Goal: Task Accomplishment & Management: Manage account settings

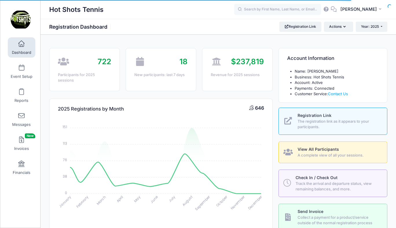
select select
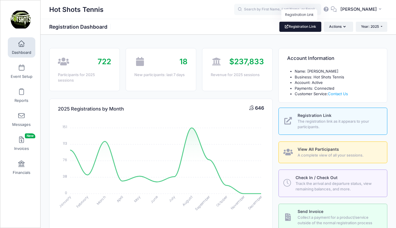
click at [301, 26] on link "Registration Link" at bounding box center [300, 27] width 42 height 10
click at [19, 73] on link "Event Setup" at bounding box center [21, 71] width 27 height 20
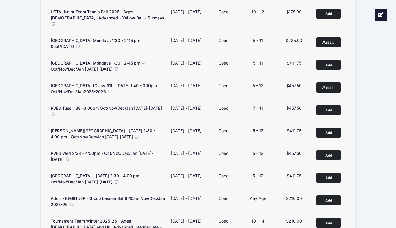
scroll to position [359, 0]
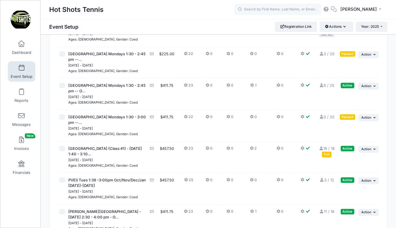
scroll to position [1722, 0]
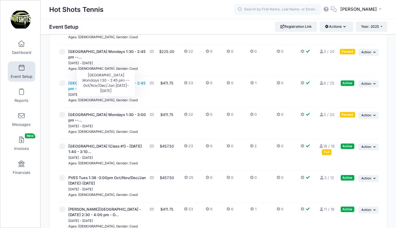
click at [87, 91] on span "[GEOGRAPHIC_DATA] Mondays 1:30 - 2:45 pm -- O..." at bounding box center [106, 86] width 77 height 10
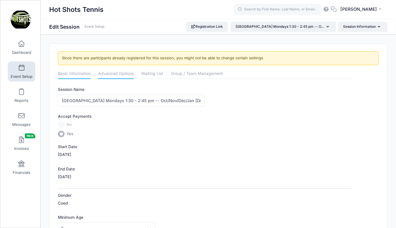
click at [115, 73] on link "Advanced Options" at bounding box center [116, 74] width 36 height 10
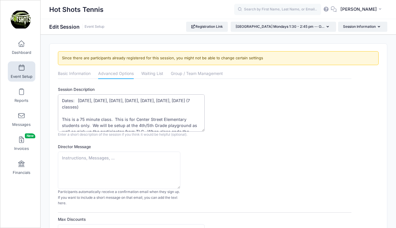
drag, startPoint x: 78, startPoint y: 100, endPoint x: 102, endPoint y: 112, distance: 26.3
click at [102, 112] on textarea "Dates: Aug 25, Sept 8, Sept 15, Sept 22, Sept 29, Oct 6, Oct 13 (7 classes) Thi…" at bounding box center [131, 112] width 147 height 37
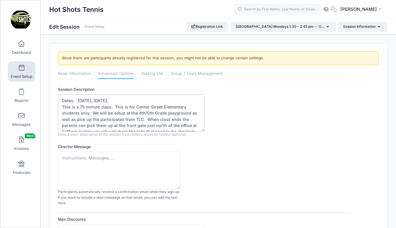
click at [90, 101] on textarea "Dates: Aug 25, Sept 8, Sept 15, Sept 22, Sept 29, Oct 6, Oct 13 (7 classes) Thi…" at bounding box center [131, 112] width 147 height 37
click at [107, 102] on textarea "Dates: Aug 25, Sept 8, Sept 15, Sept 22, Sept 29, Oct 6, Oct 13 (7 classes) Thi…" at bounding box center [131, 112] width 147 height 37
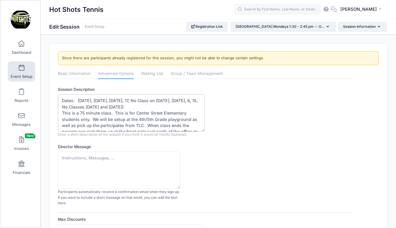
click at [62, 106] on textarea "Dates: Aug 25, Sept 8, Sept 15, Sept 22, Sept 29, Oct 6, Oct 13 (7 classes) Thi…" at bounding box center [131, 112] width 147 height 37
click at [129, 105] on textarea "Dates: Aug 25, Sept 8, Sept 15, Sept 22, Sept 29, Oct 6, Oct 13 (7 classes) Thi…" at bounding box center [131, 112] width 147 height 37
click at [123, 100] on textarea "Dates: Aug 25, Sept 8, Sept 15, Sept 22, Sept 29, Oct 6, Oct 13 (7 classes) Thi…" at bounding box center [131, 112] width 147 height 37
click at [139, 102] on textarea "Dates: Aug 25, Sept 8, Sept 15, Sept 22, Sept 29, Oct 6, Oct 13 (7 classes) Thi…" at bounding box center [131, 112] width 147 height 37
click at [139, 101] on textarea "Dates: Aug 25, Sept 8, Sept 15, Sept 22, Sept 29, Oct 6, Oct 13 (7 classes) Thi…" at bounding box center [131, 112] width 147 height 37
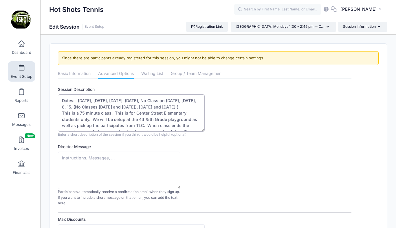
click at [138, 101] on textarea "Dates: Aug 25, Sept 8, Sept 15, Sept 22, Sept 29, Oct 6, Oct 13 (7 classes) Thi…" at bounding box center [131, 112] width 147 height 37
click at [153, 100] on textarea "Dates: Aug 25, Sept 8, Sept 15, Sept 22, Sept 29, Oct 6, Oct 13 (7 classes) Thi…" at bounding box center [131, 112] width 147 height 37
click at [193, 100] on textarea "Dates: Aug 25, Sept 8, Sept 15, Sept 22, Sept 29, Oct 6, Oct 13 (7 classes) Thi…" at bounding box center [131, 112] width 147 height 37
click at [185, 107] on textarea "Dates: Aug 25, Sept 8, Sept 15, Sept 22, Sept 29, Oct 6, Oct 13 (7 classes) Thi…" at bounding box center [131, 112] width 147 height 37
click at [167, 108] on textarea "Dates: Aug 25, Sept 8, Sept 15, Sept 22, Sept 29, Oct 6, Oct 13 (7 classes) Thi…" at bounding box center [131, 112] width 147 height 37
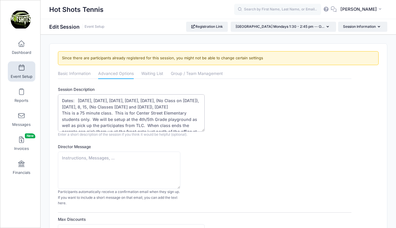
click at [153, 107] on textarea "Dates: Aug 25, Sept 8, Sept 15, Sept 22, Sept 29, Oct 6, Oct 13 (7 classes) Thi…" at bounding box center [131, 112] width 147 height 37
click at [172, 107] on textarea "Dates: Aug 25, Sept 8, Sept 15, Sept 22, Sept 29, Oct 6, Oct 13 (7 classes) Thi…" at bounding box center [131, 112] width 147 height 37
type textarea "Dates: Oct 20, Oct 27, Nov 3, Nov 10, Nov 17, (No Class on Nov 24), Dec 1, 8, 1…"
drag, startPoint x: 78, startPoint y: 99, endPoint x: 158, endPoint y: 105, distance: 80.4
click at [158, 105] on textarea "Dates: Aug 25, Sept 8, Sept 15, Sept 22, Sept 29, Oct 6, Oct 13 (7 classes) Thi…" at bounding box center [131, 112] width 147 height 37
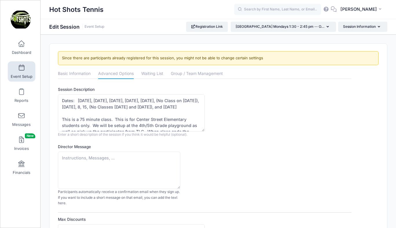
click at [252, 116] on div "Session Description Dates: Aug 25, Sept 8, Sept 15, Sept 22, Sept 29, Oct 6, Oc…" at bounding box center [204, 112] width 293 height 51
drag, startPoint x: 78, startPoint y: 100, endPoint x: 167, endPoint y: 107, distance: 89.4
click at [167, 107] on textarea "Dates: Aug 25, Sept 8, Sept 15, Sept 22, Sept 29, Oct 6, Oct 13 (7 classes) Thi…" at bounding box center [131, 112] width 147 height 37
click at [166, 107] on textarea "Dates: Aug 25, Sept 8, Sept 15, Sept 22, Sept 29, Oct 6, Oct 13 (7 classes) Thi…" at bounding box center [131, 112] width 147 height 37
drag, startPoint x: 62, startPoint y: 101, endPoint x: 174, endPoint y: 106, distance: 112.4
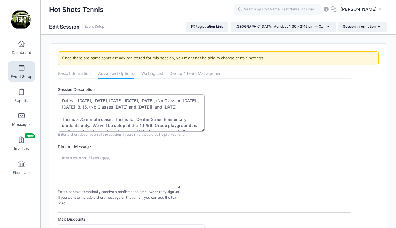
click at [174, 106] on textarea "Dates: Aug 25, Sept 8, Sept 15, Sept 22, Sept 29, Oct 6, Oct 13 (7 classes) Thi…" at bounding box center [131, 112] width 147 height 37
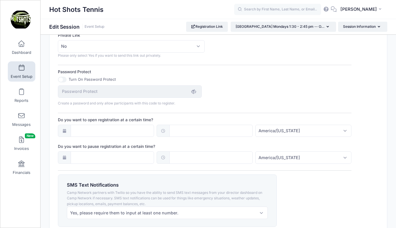
scroll to position [436, 0]
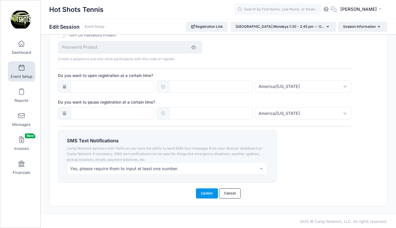
click at [205, 193] on button "Update" at bounding box center [207, 193] width 22 height 10
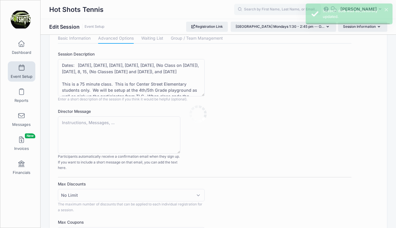
scroll to position [0, 0]
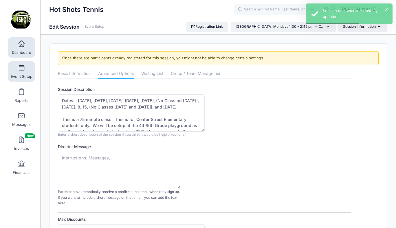
click at [21, 46] on span at bounding box center [21, 44] width 0 height 6
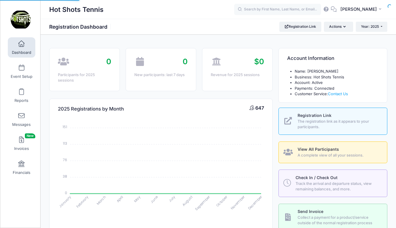
select select
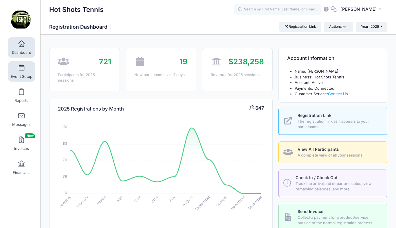
click at [21, 71] on span at bounding box center [21, 68] width 0 height 6
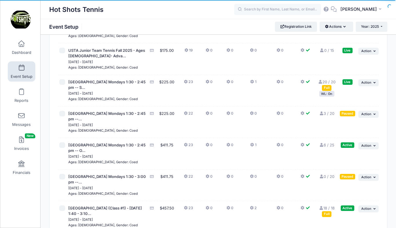
scroll to position [1707, 0]
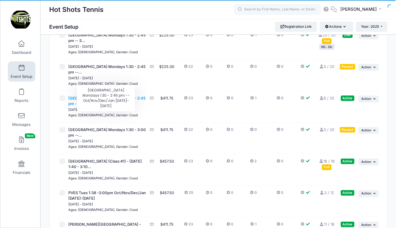
click at [117, 106] on span "[GEOGRAPHIC_DATA] Mondays 1:30 - 2:45 pm -- O..." at bounding box center [106, 101] width 77 height 10
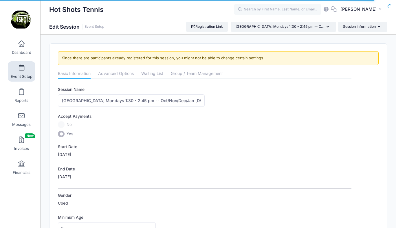
click at [21, 69] on span at bounding box center [21, 68] width 0 height 6
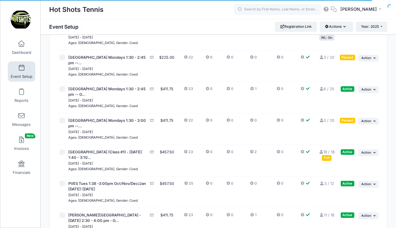
scroll to position [1716, 0]
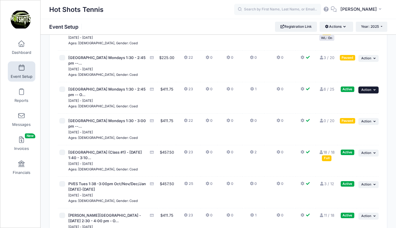
click at [366, 92] on span "Action" at bounding box center [366, 90] width 10 height 4
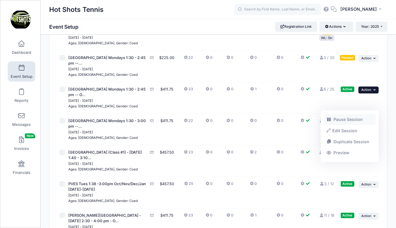
click at [350, 120] on link "Pause Session" at bounding box center [349, 119] width 52 height 11
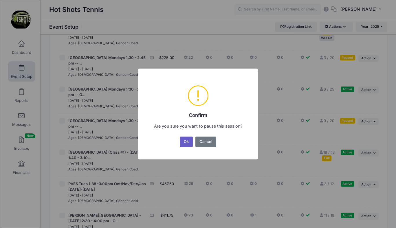
click at [187, 140] on button "Ok" at bounding box center [186, 142] width 13 height 10
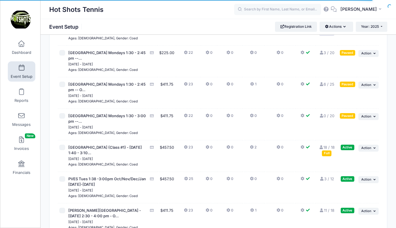
scroll to position [1721, 0]
click at [368, 87] on span "Action" at bounding box center [366, 85] width 10 height 4
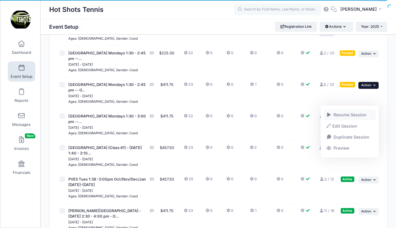
click at [352, 113] on link "Resume Session" at bounding box center [349, 114] width 52 height 11
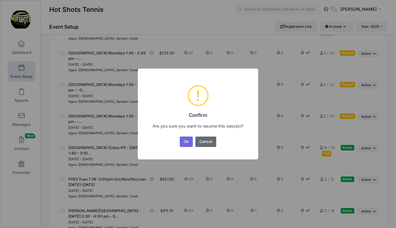
click at [203, 142] on button "Cancel" at bounding box center [205, 142] width 21 height 10
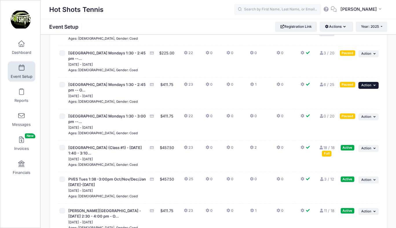
click at [364, 89] on button "... Action" at bounding box center [368, 85] width 20 height 7
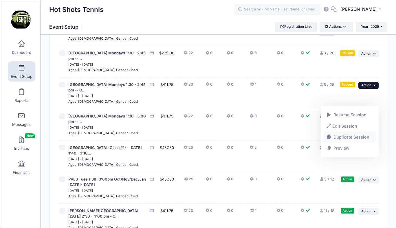
click at [342, 135] on link "Duplicate Session" at bounding box center [349, 137] width 52 height 11
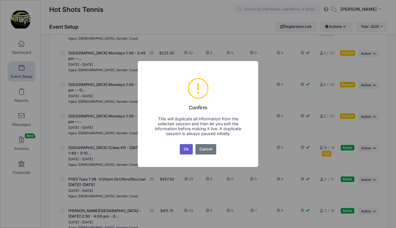
click at [185, 150] on button "Ok" at bounding box center [186, 149] width 13 height 10
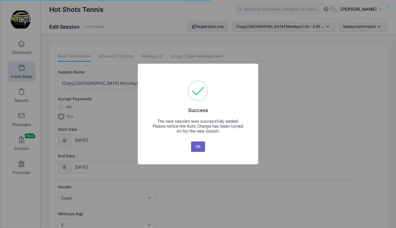
click at [198, 146] on button "OK" at bounding box center [198, 146] width 14 height 10
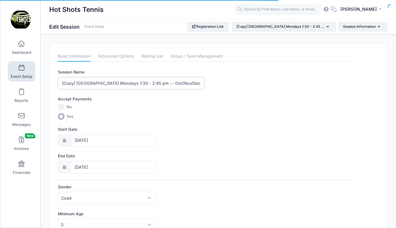
click at [78, 83] on input "[Copy] Center Street Elementary Mondays 1:30 - 2:45 pm -- Oct/Nov/Dec/Jan 2025-…" at bounding box center [131, 83] width 147 height 12
type input "[GEOGRAPHIC_DATA] Mondays 1:30 - 2:45 pm -- Oct/Nov/Dec/Jan [DATE]-[DATE]"
click at [108, 166] on input "01/12/2026" at bounding box center [113, 167] width 85 height 12
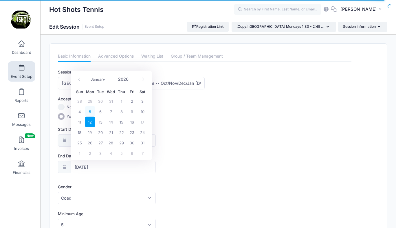
click at [89, 111] on span "5" at bounding box center [90, 111] width 10 height 10
type input "01/05/2026"
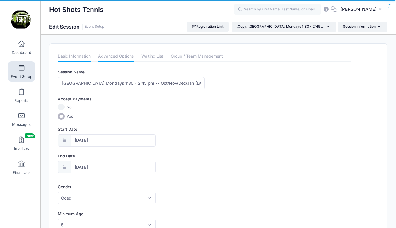
click at [113, 60] on link "Advanced Options" at bounding box center [116, 56] width 36 height 10
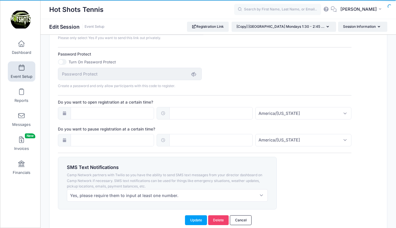
scroll to position [412, 0]
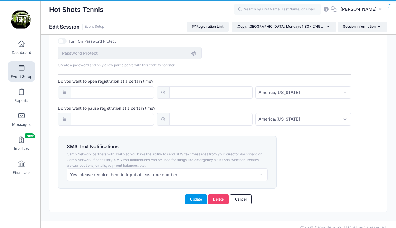
click at [195, 198] on button "Update" at bounding box center [196, 199] width 22 height 10
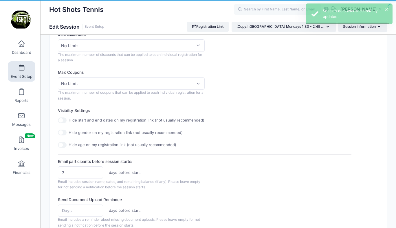
scroll to position [0, 0]
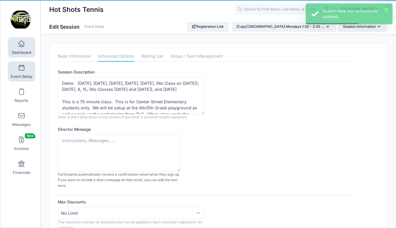
click at [23, 47] on link "Dashboard" at bounding box center [21, 47] width 27 height 20
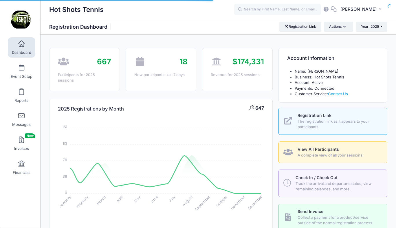
select select
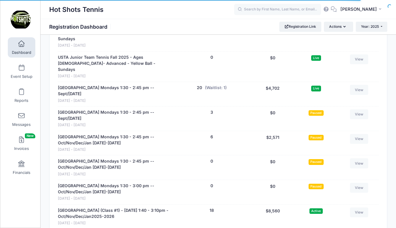
scroll to position [1525, 0]
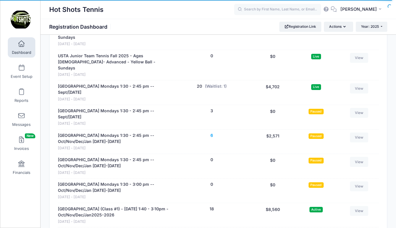
click at [212, 133] on button "6" at bounding box center [211, 136] width 3 height 6
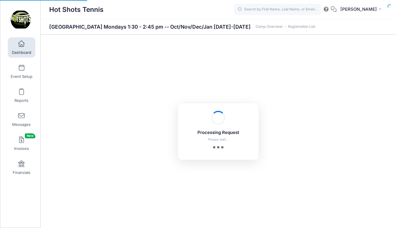
select select "10"
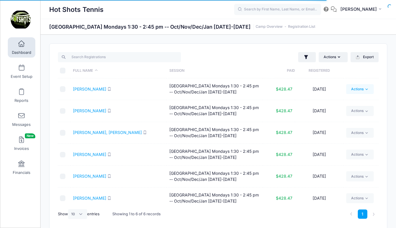
click at [357, 88] on link "Actions" at bounding box center [359, 89] width 27 height 10
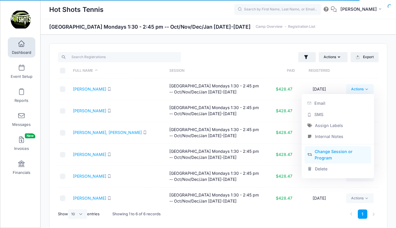
click at [330, 153] on link "Change Session or Program" at bounding box center [337, 154] width 67 height 17
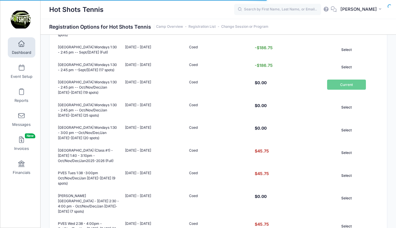
scroll to position [448, 0]
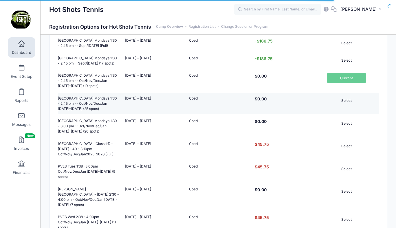
click at [346, 96] on button "Select" at bounding box center [346, 101] width 39 height 10
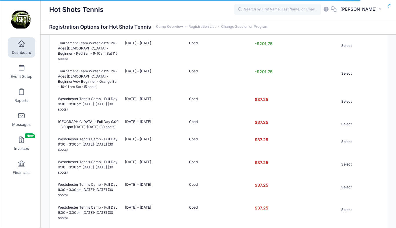
scroll to position [771, 0]
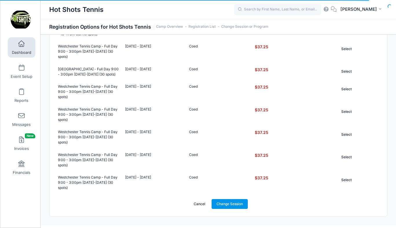
click at [238, 199] on link "Change Session" at bounding box center [230, 204] width 36 height 10
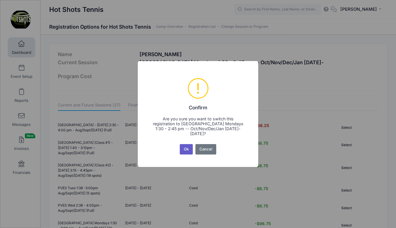
click at [185, 149] on button "Ok" at bounding box center [186, 149] width 13 height 10
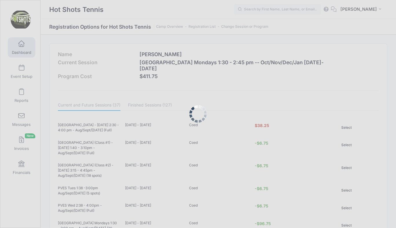
scroll to position [771, 0]
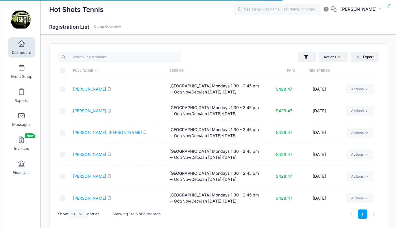
select select "10"
click at [354, 111] on link "Actions" at bounding box center [359, 111] width 27 height 10
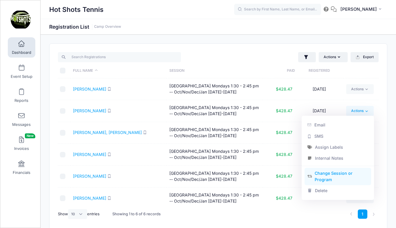
click at [331, 176] on link "Change Session or Program" at bounding box center [337, 176] width 67 height 17
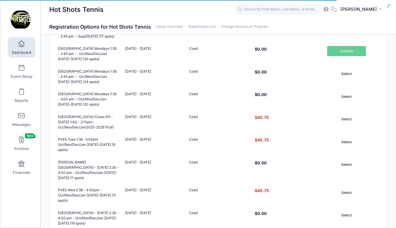
scroll to position [466, 0]
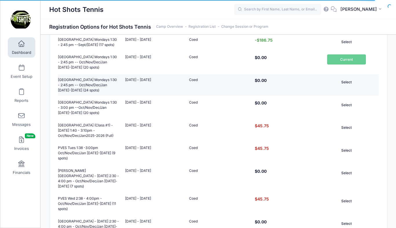
click at [345, 77] on button "Select" at bounding box center [346, 82] width 39 height 10
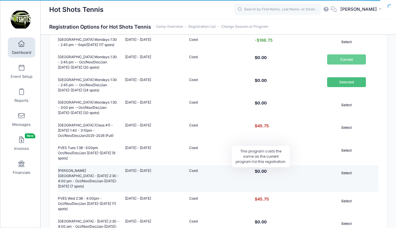
scroll to position [771, 0]
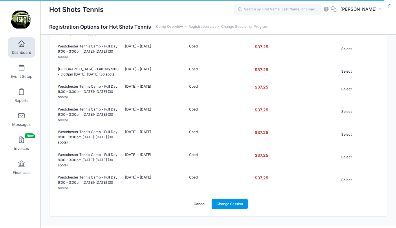
click at [225, 199] on link "Change Session" at bounding box center [230, 204] width 36 height 10
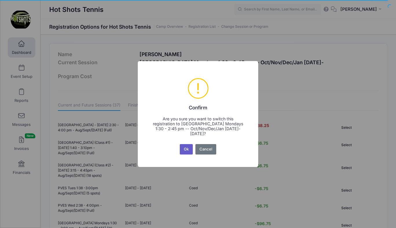
click at [185, 148] on button "Ok" at bounding box center [186, 149] width 13 height 10
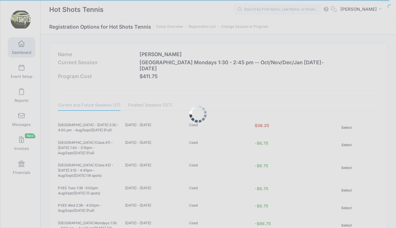
scroll to position [771, 0]
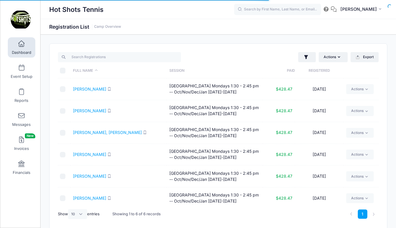
select select "10"
click at [356, 130] on link "Actions" at bounding box center [359, 133] width 27 height 10
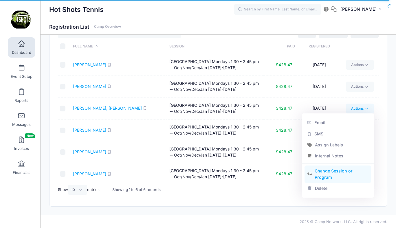
scroll to position [25, 0]
click at [324, 178] on link "Change Session or Program" at bounding box center [337, 173] width 67 height 17
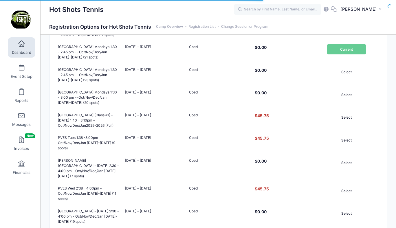
scroll to position [475, 0]
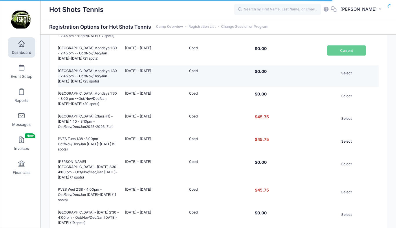
click at [345, 68] on button "Select" at bounding box center [346, 73] width 39 height 10
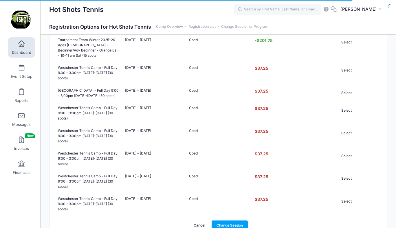
scroll to position [771, 0]
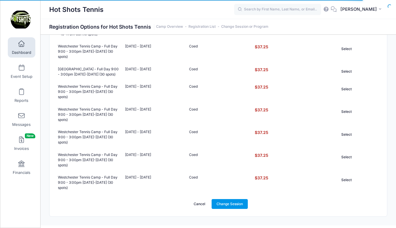
click at [226, 199] on link "Change Session" at bounding box center [230, 204] width 36 height 10
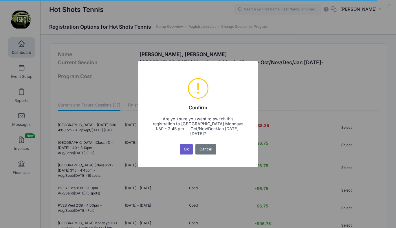
click at [185, 146] on button "Ok" at bounding box center [186, 149] width 13 height 10
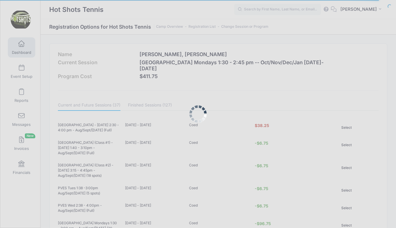
scroll to position [771, 0]
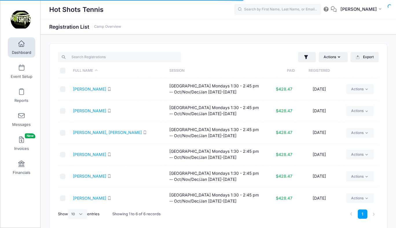
select select "10"
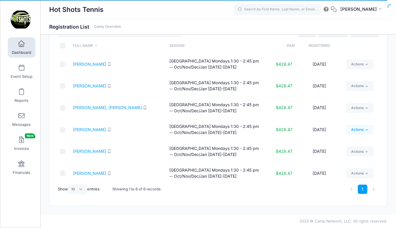
click at [357, 126] on link "Actions" at bounding box center [359, 130] width 27 height 10
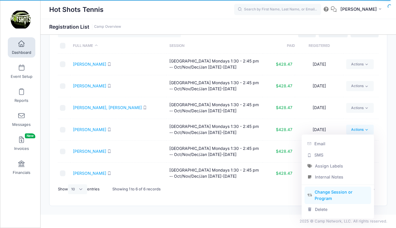
click at [331, 195] on link "Change Session or Program" at bounding box center [337, 195] width 67 height 17
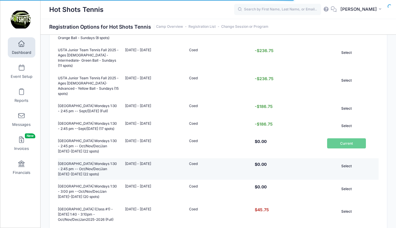
scroll to position [388, 0]
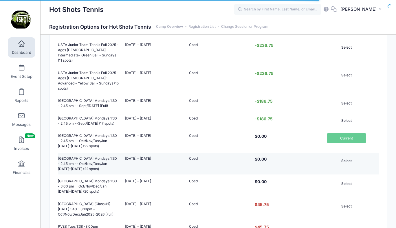
click at [345, 157] on button "Select" at bounding box center [346, 161] width 39 height 10
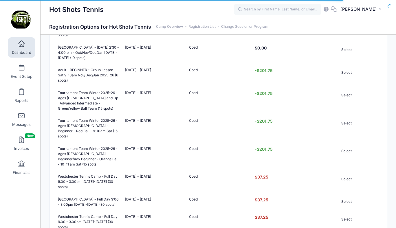
scroll to position [771, 0]
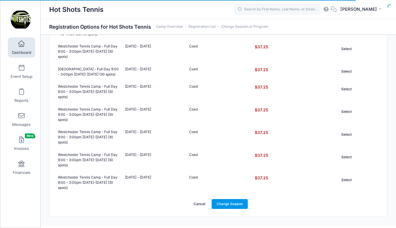
click at [229, 199] on link "Change Session" at bounding box center [230, 204] width 36 height 10
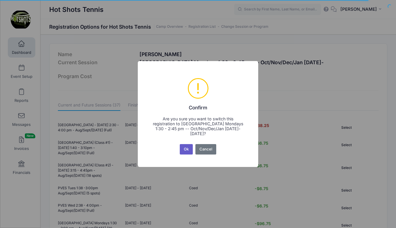
click at [184, 150] on button "Ok" at bounding box center [186, 149] width 13 height 10
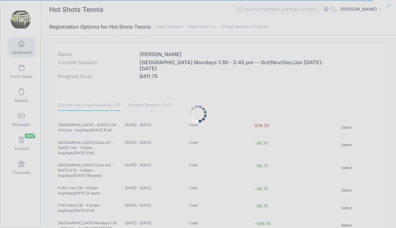
scroll to position [771, 0]
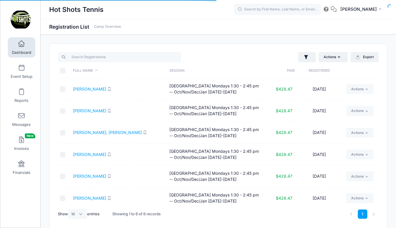
select select "10"
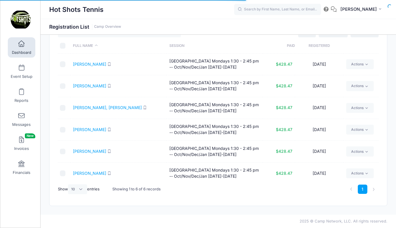
scroll to position [25, 0]
click at [356, 152] on link "Actions" at bounding box center [359, 151] width 27 height 10
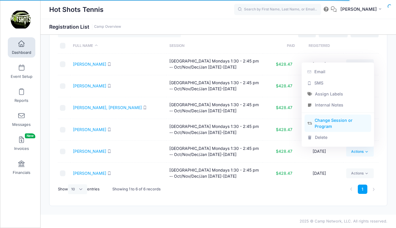
click at [329, 117] on link "Change Session or Program" at bounding box center [337, 123] width 67 height 17
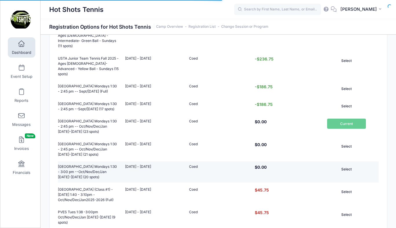
scroll to position [406, 0]
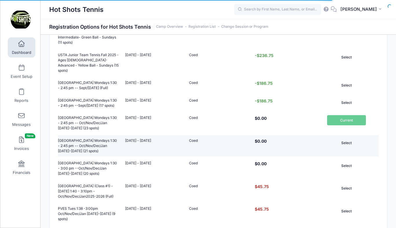
click at [348, 138] on button "Select" at bounding box center [346, 143] width 39 height 10
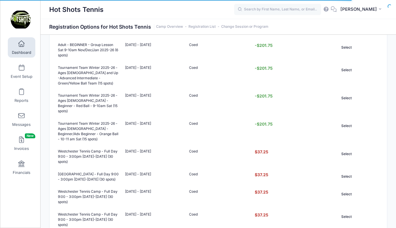
scroll to position [771, 0]
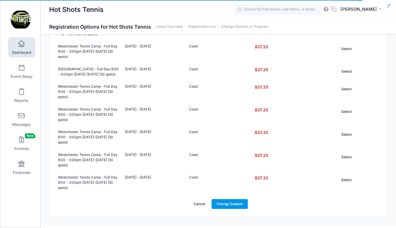
click at [236, 199] on link "Change Session" at bounding box center [230, 204] width 36 height 10
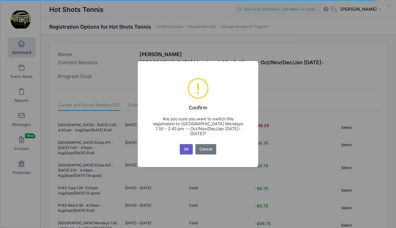
click at [182, 150] on button "Ok" at bounding box center [186, 149] width 13 height 10
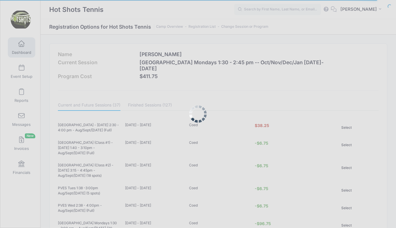
scroll to position [771, 0]
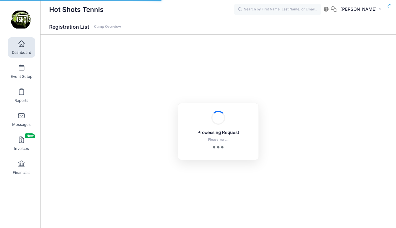
select select "10"
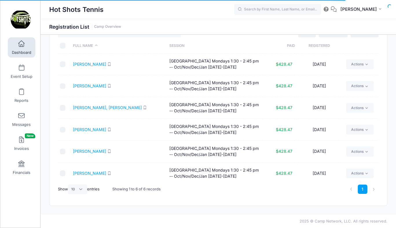
scroll to position [4, 0]
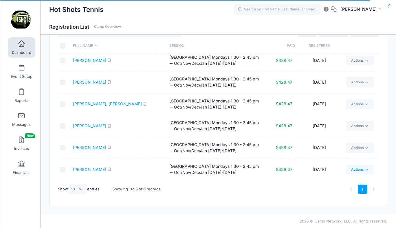
click at [355, 168] on link "Actions" at bounding box center [359, 170] width 27 height 10
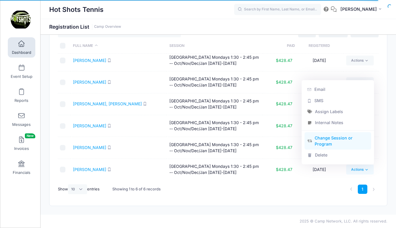
click at [328, 139] on link "Change Session or Program" at bounding box center [337, 140] width 67 height 17
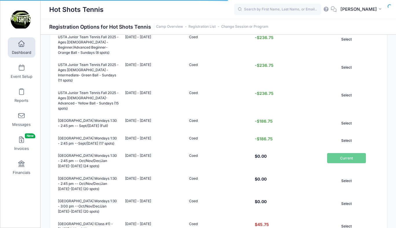
scroll to position [368, 0]
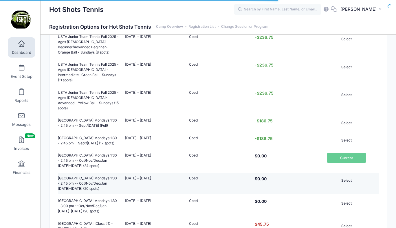
click at [345, 176] on button "Select" at bounding box center [346, 181] width 39 height 10
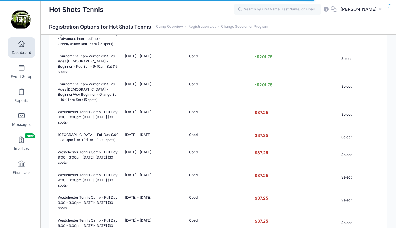
scroll to position [771, 0]
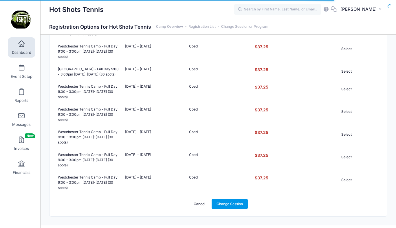
click at [227, 199] on link "Change Session" at bounding box center [230, 204] width 36 height 10
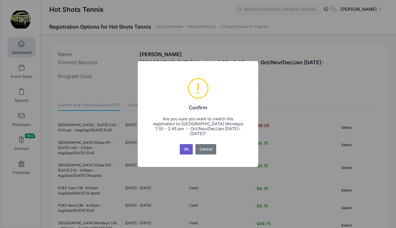
click at [186, 150] on button "Ok" at bounding box center [186, 149] width 13 height 10
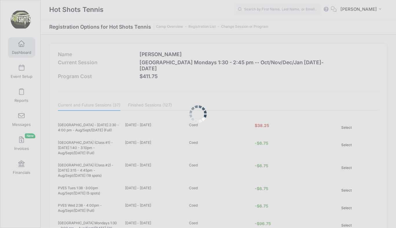
scroll to position [771, 0]
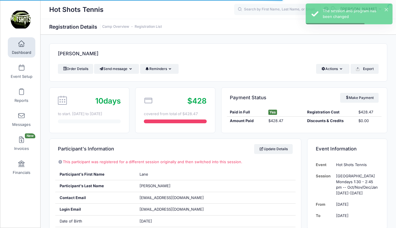
click at [21, 46] on span at bounding box center [21, 44] width 0 height 6
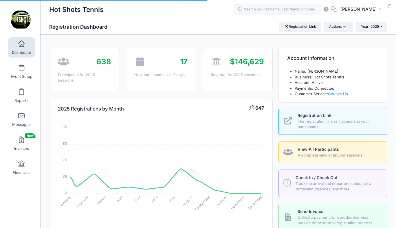
select select
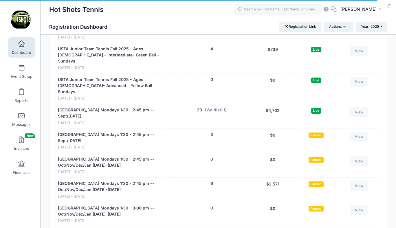
scroll to position [1502, 0]
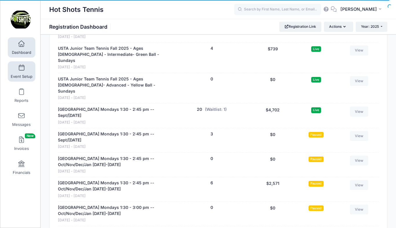
click at [21, 69] on span at bounding box center [21, 68] width 0 height 6
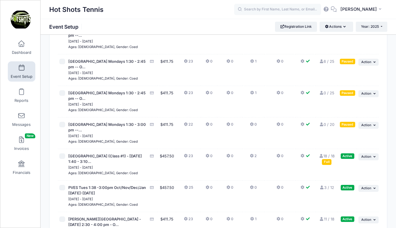
scroll to position [1745, 0]
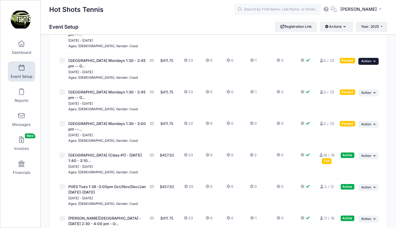
click at [366, 63] on span "Action" at bounding box center [366, 61] width 10 height 4
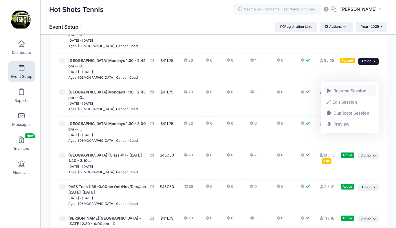
click at [356, 90] on link "Resume Session" at bounding box center [349, 90] width 52 height 11
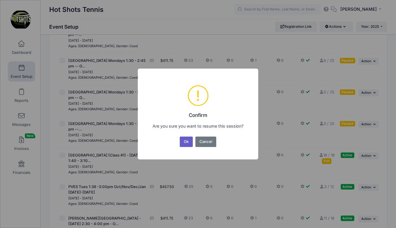
click at [191, 138] on button "Ok" at bounding box center [186, 142] width 13 height 10
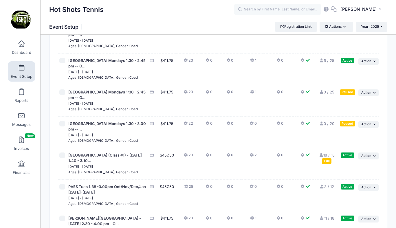
scroll to position [1744, 0]
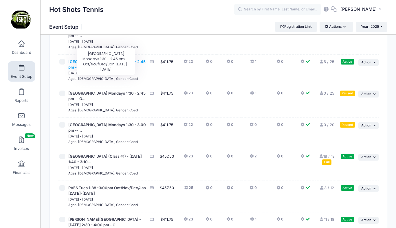
click at [104, 70] on span "Center Street Elementary Mondays 1:30 - 2:45 pm -- O..." at bounding box center [106, 64] width 77 height 10
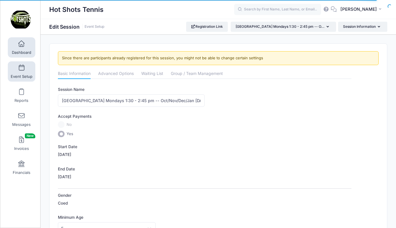
click at [23, 49] on link "Dashboard" at bounding box center [21, 47] width 27 height 20
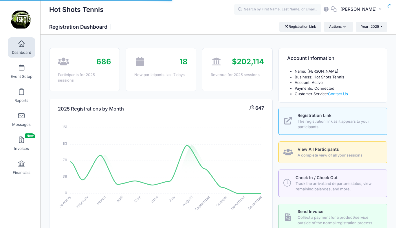
select select
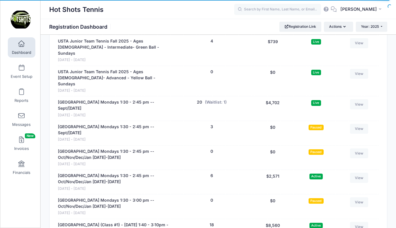
scroll to position [1512, 0]
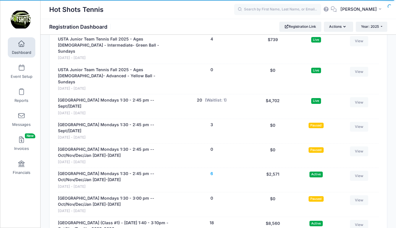
click at [211, 171] on button "6" at bounding box center [211, 174] width 3 height 6
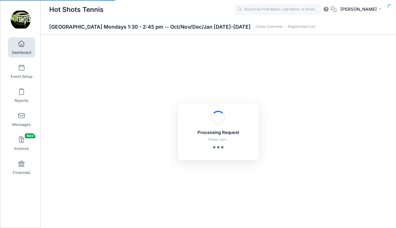
select select "10"
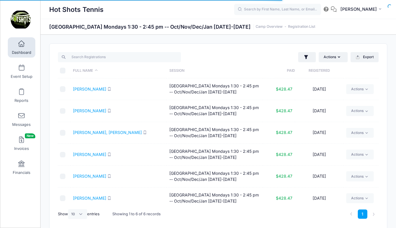
scroll to position [4, 0]
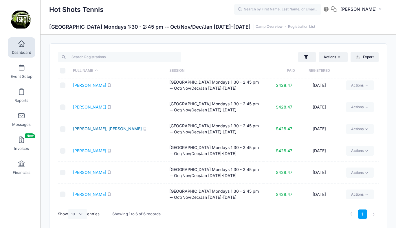
click at [95, 129] on link "Joseph, Jackson" at bounding box center [107, 128] width 69 height 5
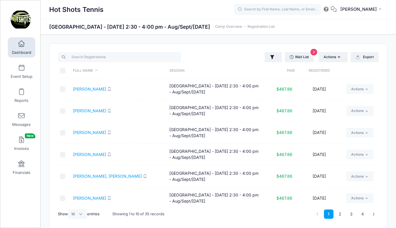
select select "10"
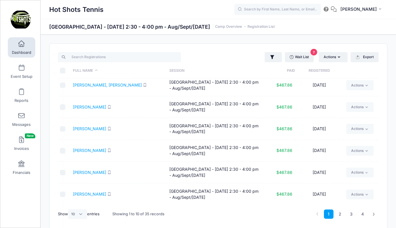
click at [21, 49] on link "Dashboard" at bounding box center [21, 47] width 27 height 20
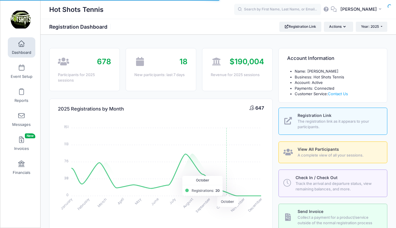
select select
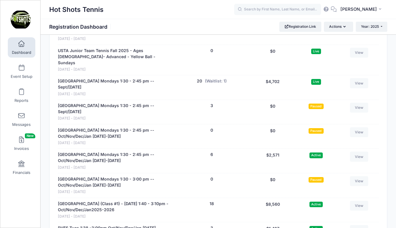
scroll to position [1529, 0]
